Goal: Task Accomplishment & Management: Use online tool/utility

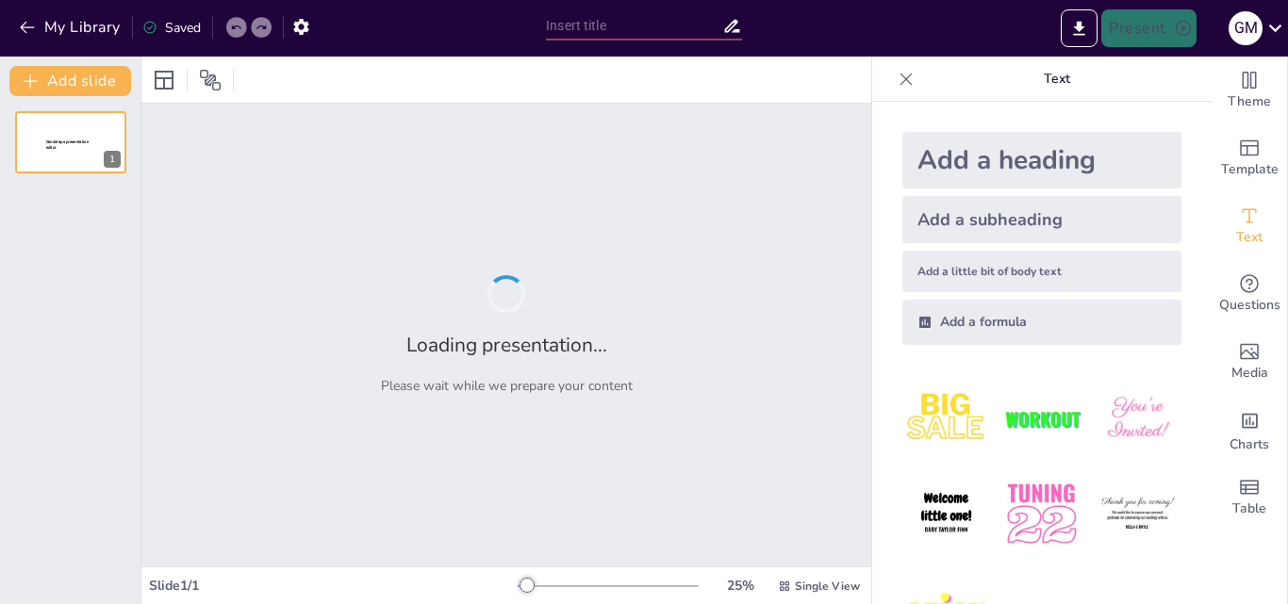
type input "Formas de transmisión de los virus"
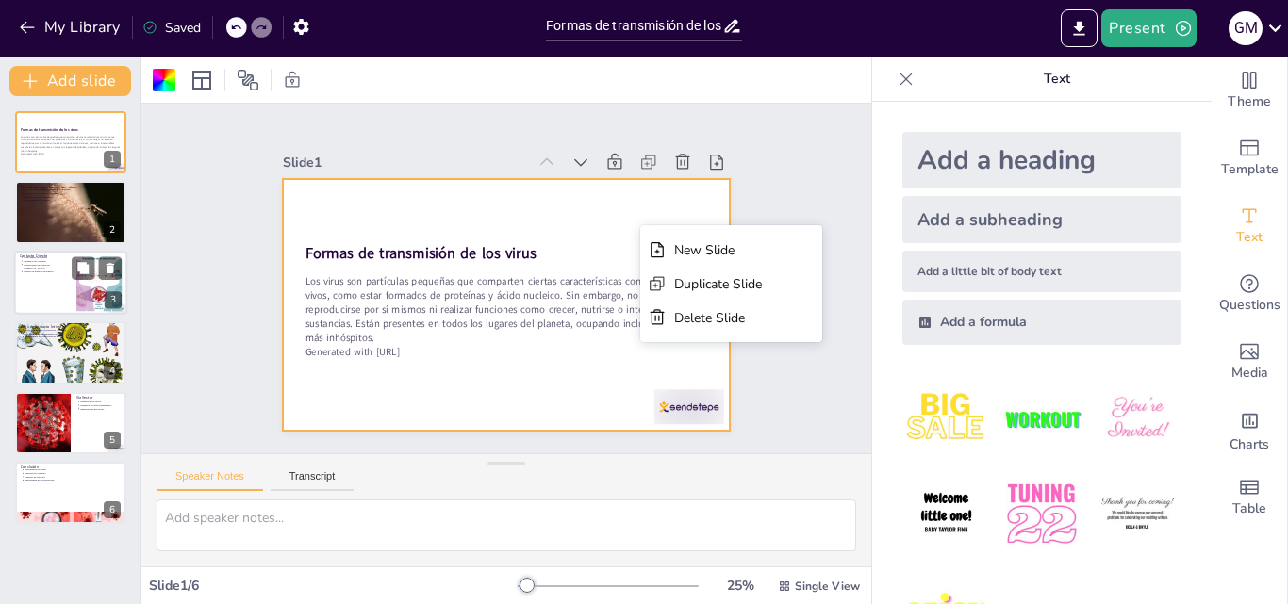
click at [62, 298] on div at bounding box center [70, 283] width 113 height 64
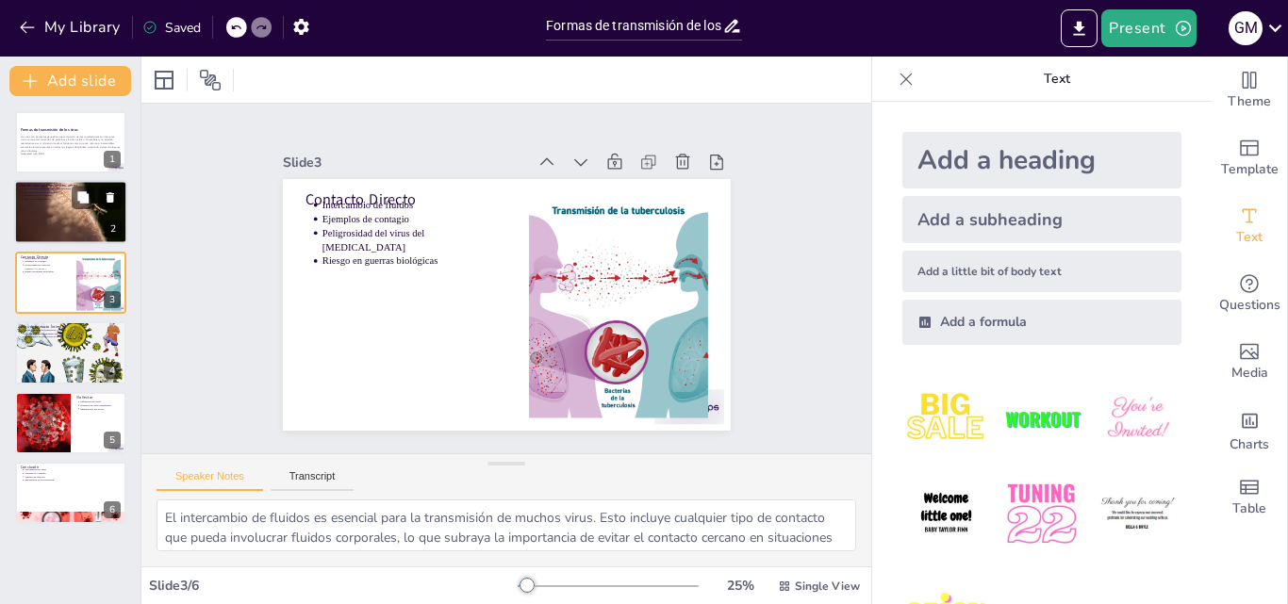
click at [88, 226] on div at bounding box center [70, 212] width 113 height 75
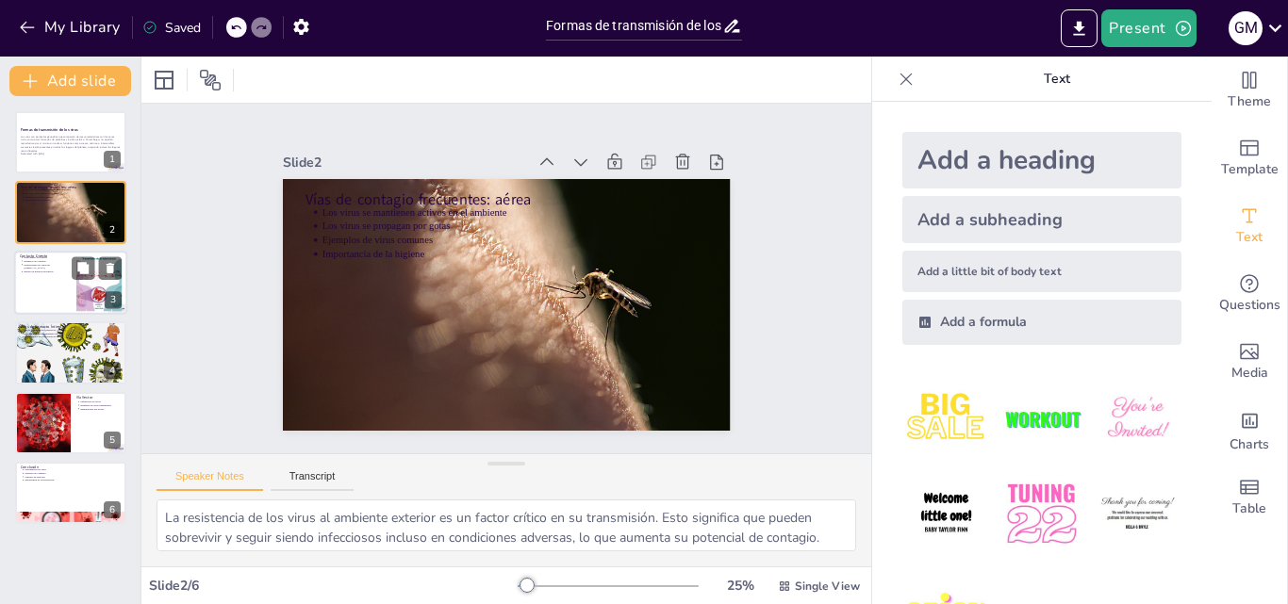
click at [68, 295] on div at bounding box center [70, 283] width 113 height 64
type textarea "El intercambio de fluidos es esencial para la transmisión de muchos virus. Esto…"
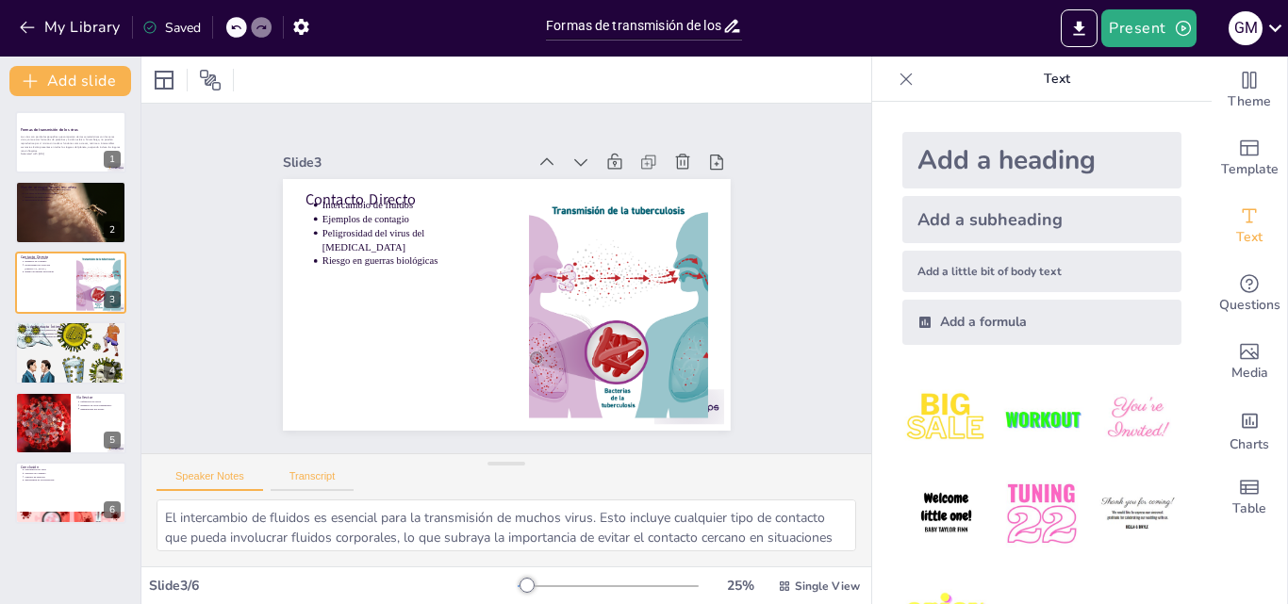
click at [336, 478] on button "Transcript" at bounding box center [313, 480] width 84 height 21
click at [1072, 31] on icon "Export to PowerPoint" at bounding box center [1079, 29] width 20 height 20
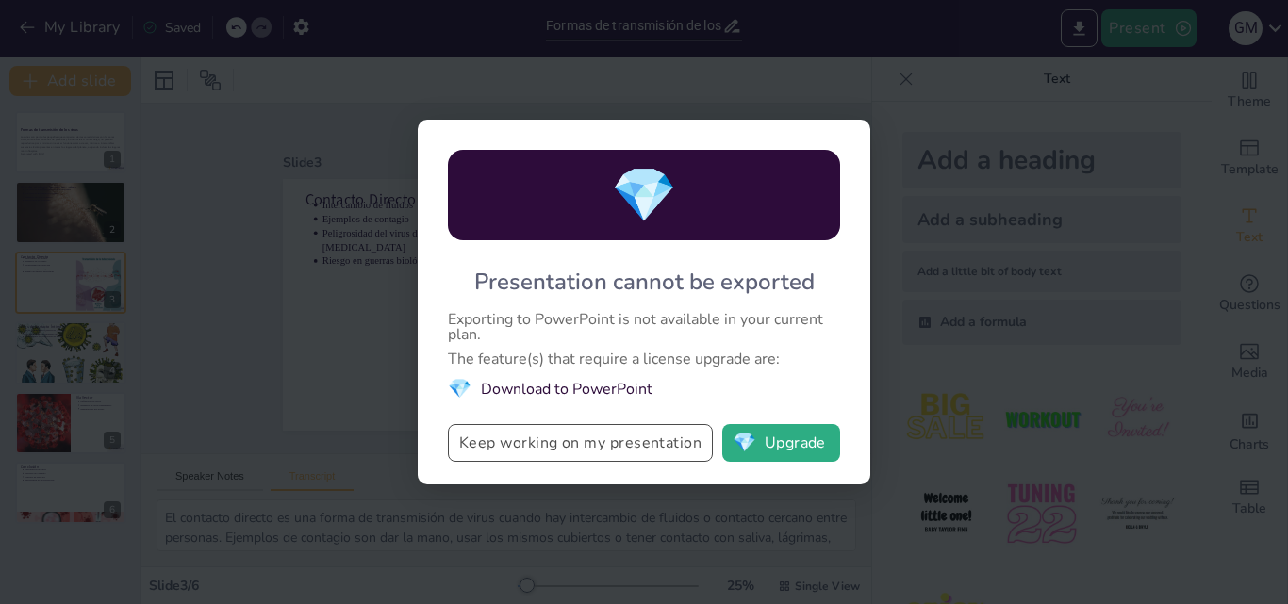
click at [656, 437] on button "Keep working on my presentation" at bounding box center [580, 443] width 265 height 38
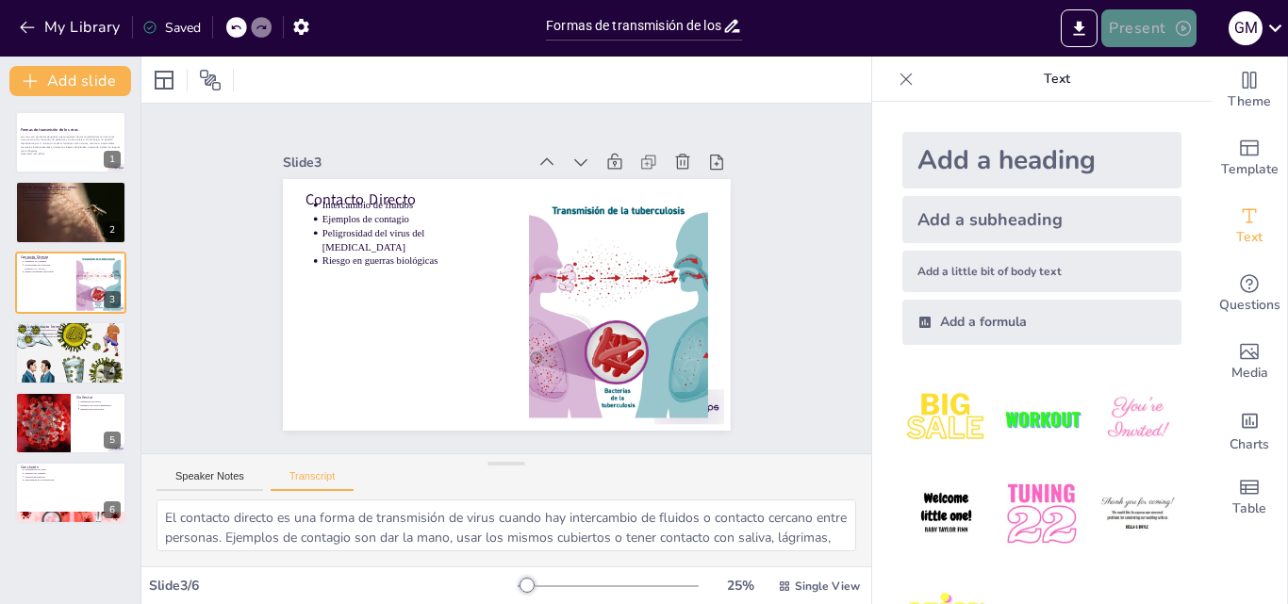
click at [1144, 19] on button "Present" at bounding box center [1148, 28] width 94 height 38
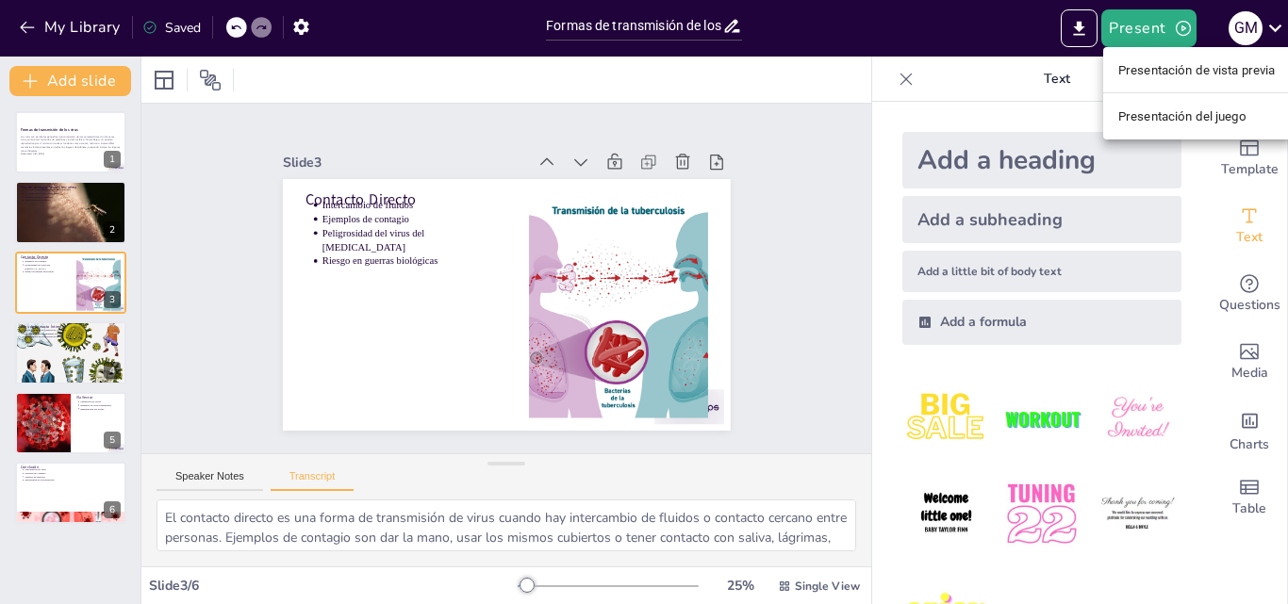
click at [1210, 67] on font "Presentación de vista previa" at bounding box center [1196, 70] width 157 height 14
